Goal: Check status: Check status

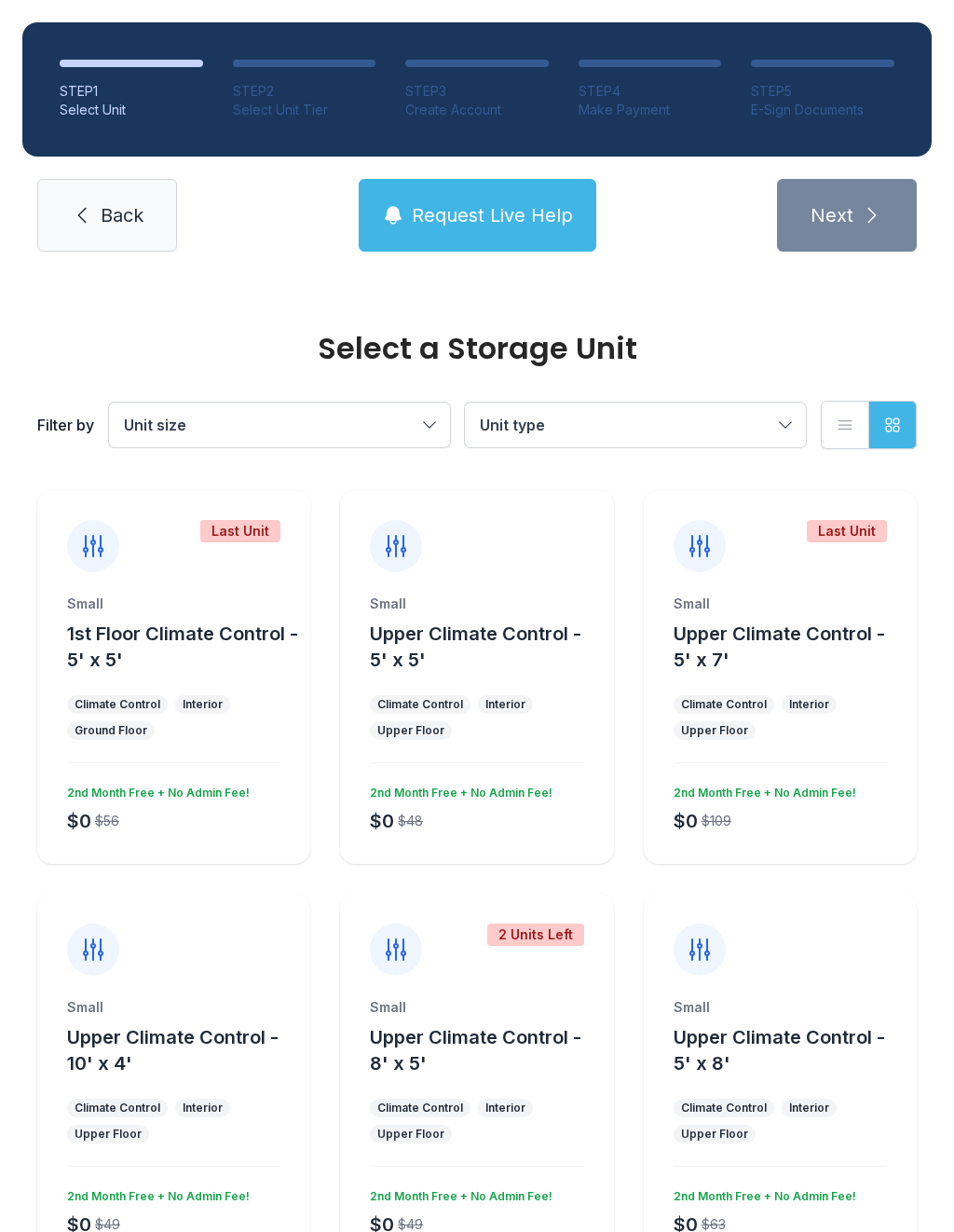
click at [142, 181] on link "Back" at bounding box center [107, 214] width 140 height 72
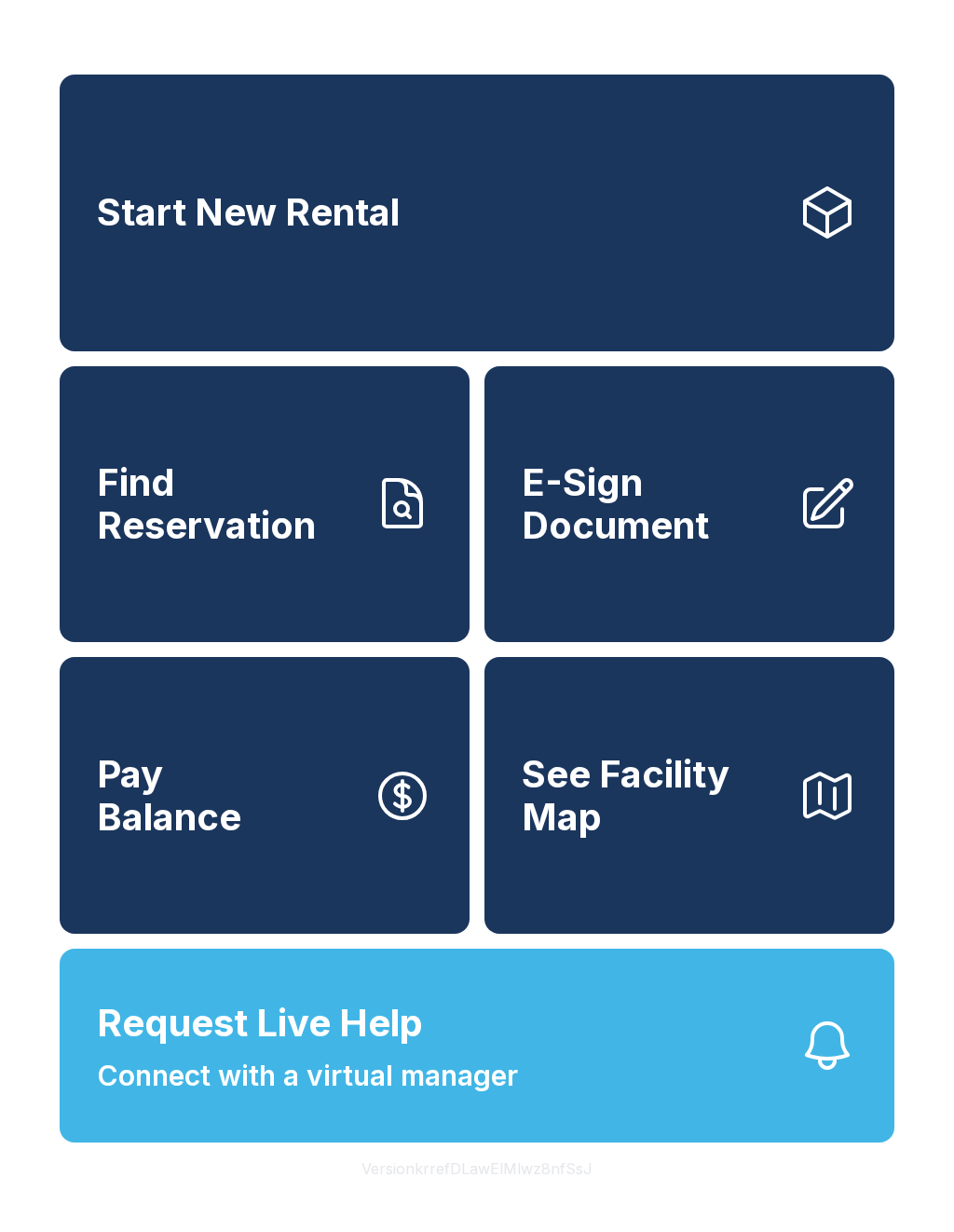
click at [302, 519] on span "Find Reservation" at bounding box center [227, 503] width 261 height 84
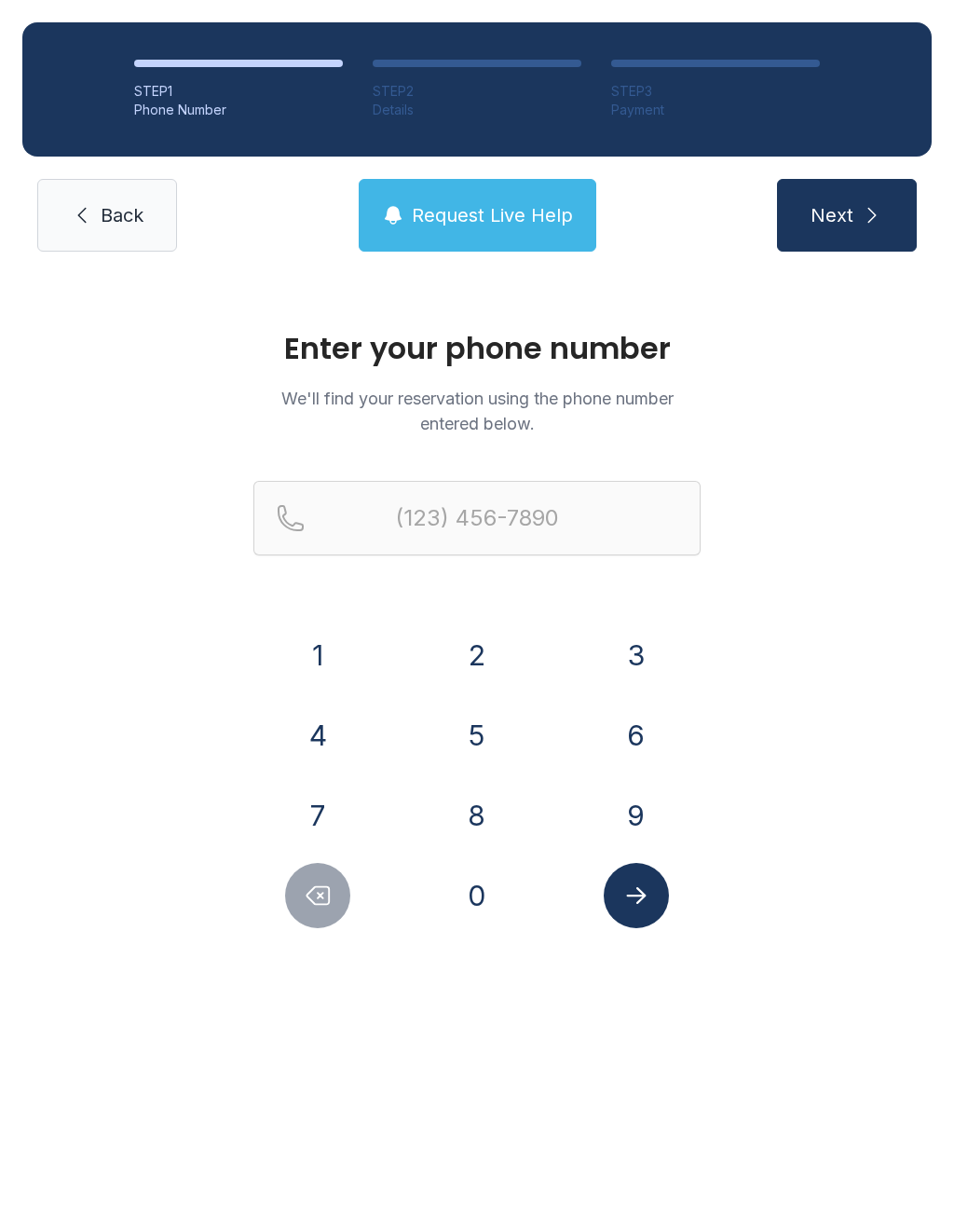
click at [346, 806] on button "7" at bounding box center [317, 815] width 65 height 65
click at [655, 718] on button "6" at bounding box center [637, 735] width 65 height 65
click at [482, 904] on button "0" at bounding box center [477, 896] width 65 height 65
click at [486, 753] on button "5" at bounding box center [477, 735] width 65 height 65
click at [491, 645] on button "2" at bounding box center [477, 656] width 65 height 65
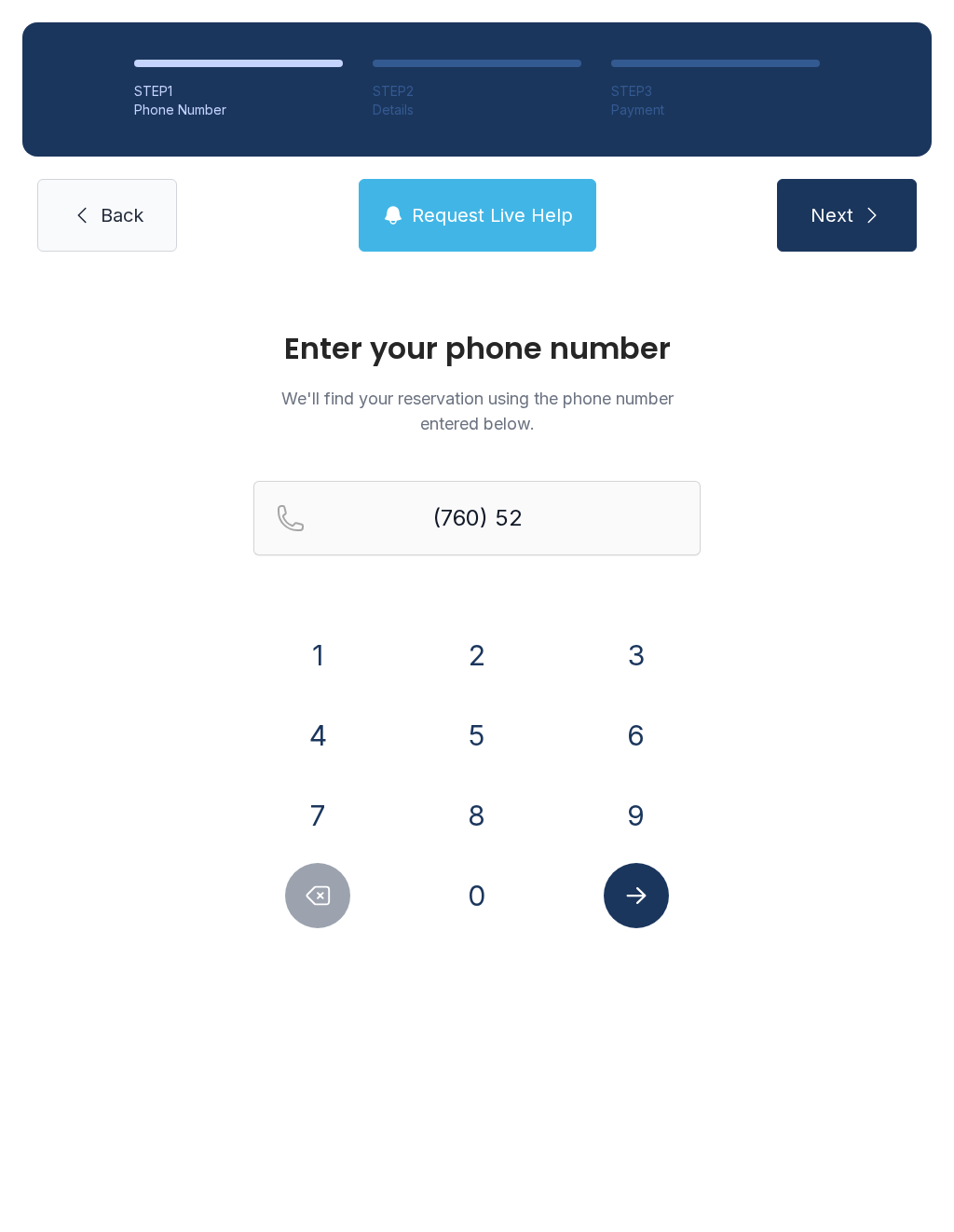
click at [491, 644] on button "2" at bounding box center [477, 656] width 65 height 65
click at [335, 898] on button "Delete number" at bounding box center [317, 896] width 65 height 65
click at [305, 915] on button "Delete number" at bounding box center [317, 896] width 65 height 65
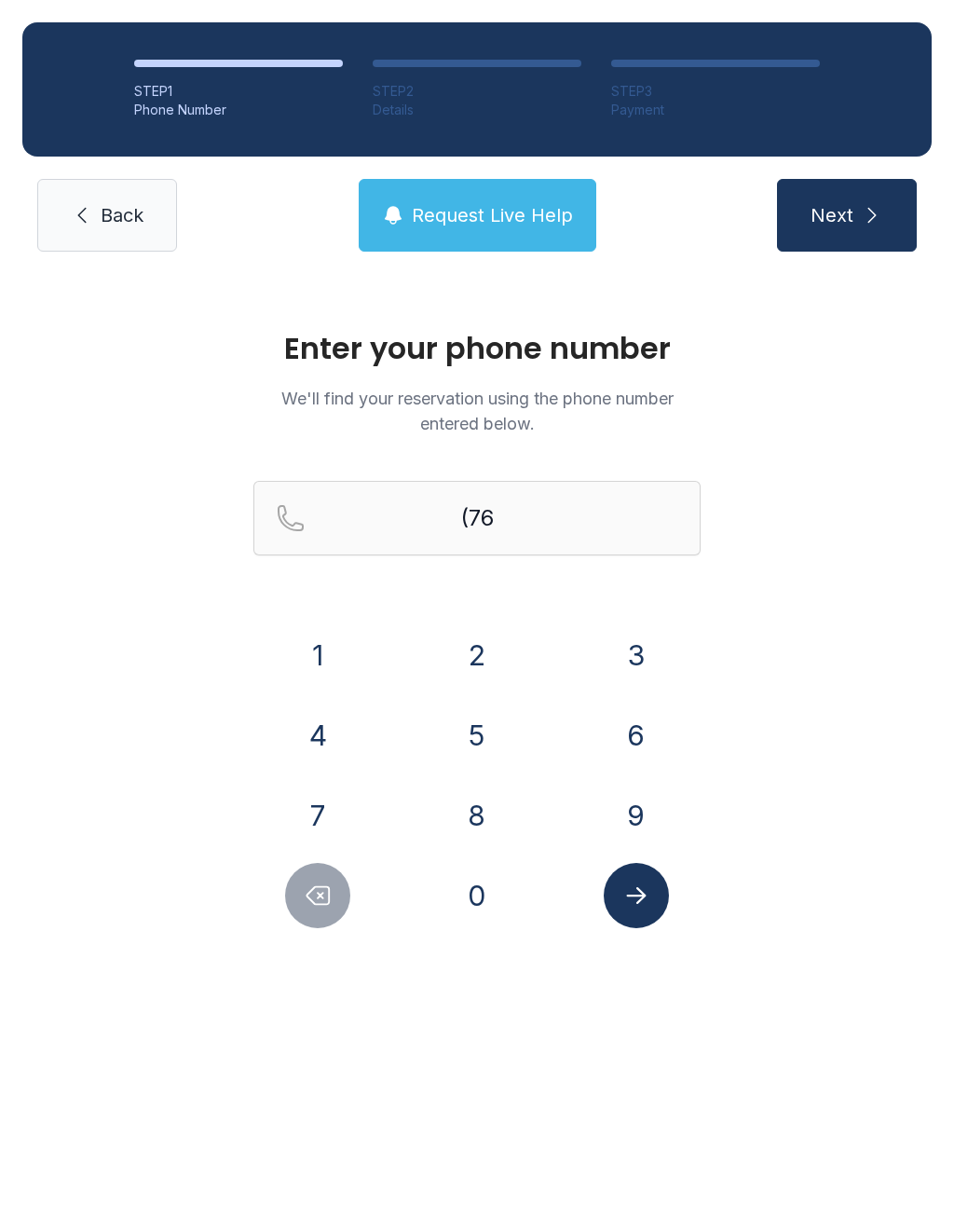
click at [309, 896] on icon "Delete number" at bounding box center [317, 896] width 28 height 28
type input "(7"
click at [309, 896] on icon "Delete number" at bounding box center [317, 896] width 28 height 28
click at [298, 889] on button "Delete number" at bounding box center [317, 896] width 65 height 65
